Goal: Information Seeking & Learning: Check status

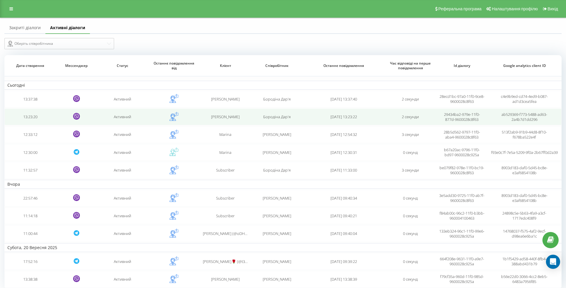
click at [27, 122] on td "13:23:20" at bounding box center [29, 116] width 51 height 16
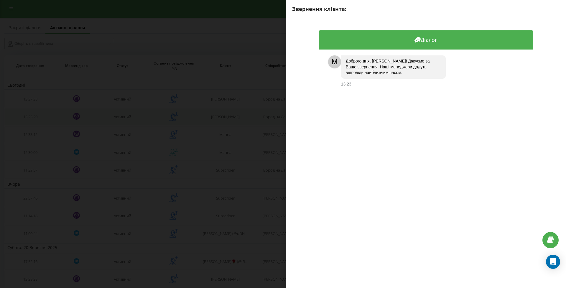
click at [27, 122] on div "Звернення клієнта: Діалог M Доброго дня, [PERSON_NAME]! Дякуємо за Ваше звернен…" at bounding box center [283, 144] width 566 height 288
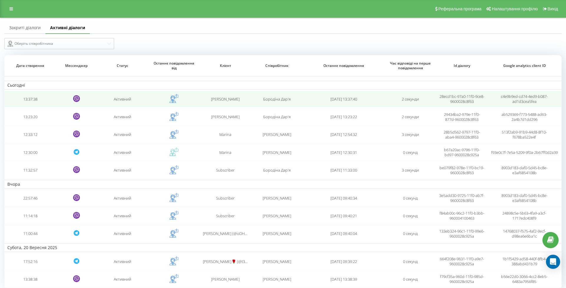
click at [35, 107] on td "13:37:38" at bounding box center [29, 99] width 51 height 16
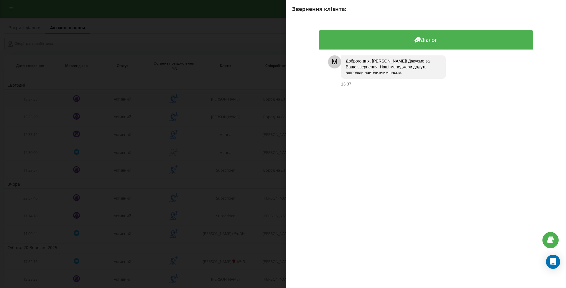
click at [35, 107] on div "Звернення клієнта: Діалог M Доброго дня, [PERSON_NAME]! Дякуємо за Ваше звернен…" at bounding box center [283, 144] width 566 height 288
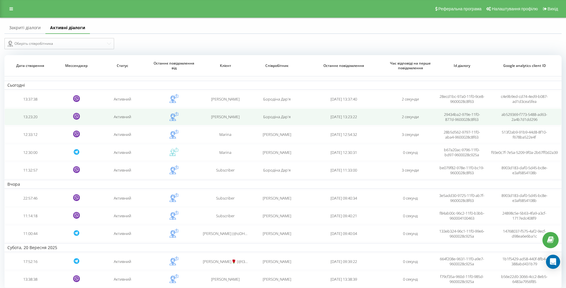
click at [24, 120] on td "13:23:20" at bounding box center [29, 116] width 51 height 16
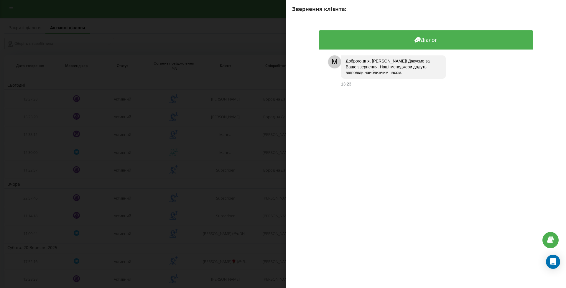
click at [33, 116] on div "Звернення клієнта: Діалог M Доброго дня, [PERSON_NAME]! Дякуємо за Ваше звернен…" at bounding box center [283, 144] width 566 height 288
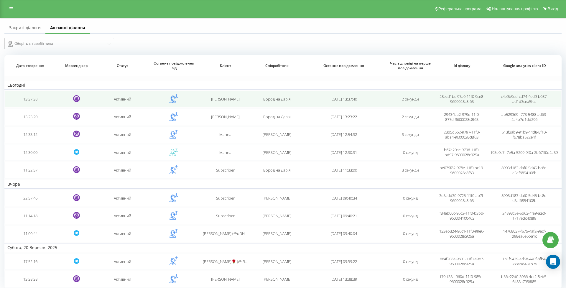
click at [33, 105] on td "13:37:38" at bounding box center [29, 99] width 51 height 16
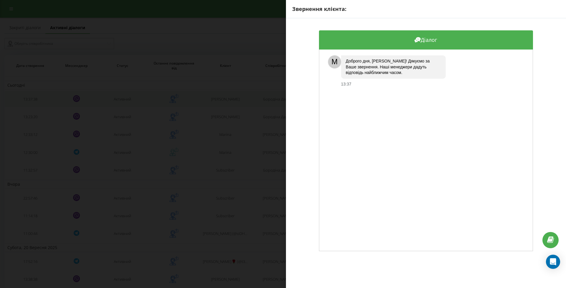
click at [33, 105] on div "Звернення клієнта: Діалог M Доброго дня, [PERSON_NAME]! Дякуємо за Ваше звернен…" at bounding box center [283, 144] width 566 height 288
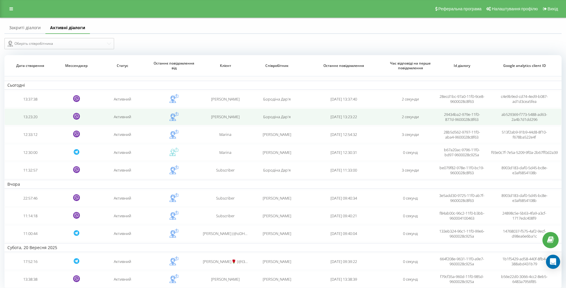
click at [29, 119] on td "13:23:20" at bounding box center [29, 116] width 51 height 16
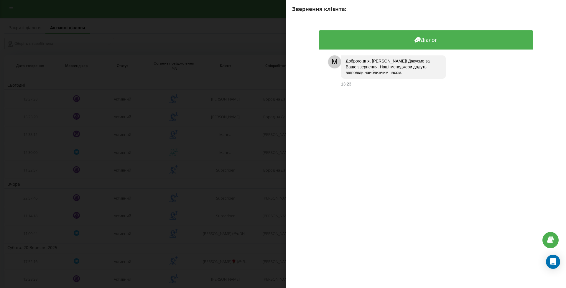
click at [31, 112] on div "Звернення клієнта: Діалог M Доброго дня, [PERSON_NAME]! Дякуємо за Ваше звернен…" at bounding box center [283, 144] width 566 height 288
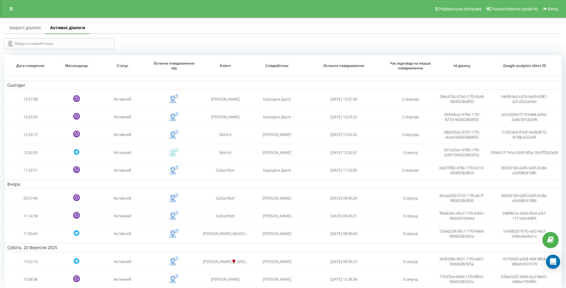
click at [31, 112] on table "Сьогодні 13:37:38 Активний [PERSON_NAME] [PERSON_NAME]'я [DATE] 13:37:40 2 секу…" at bounding box center [282, 172] width 557 height 234
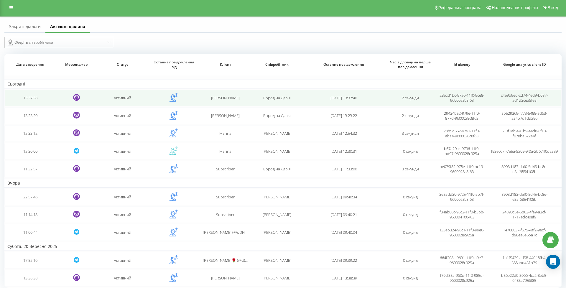
click at [32, 103] on td "13:37:38" at bounding box center [29, 98] width 51 height 16
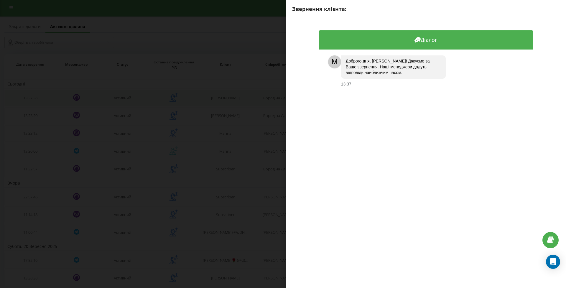
click at [32, 103] on div "Звернення клієнта: Діалог M Доброго дня, [PERSON_NAME]! Дякуємо за Ваше звернен…" at bounding box center [283, 144] width 566 height 288
